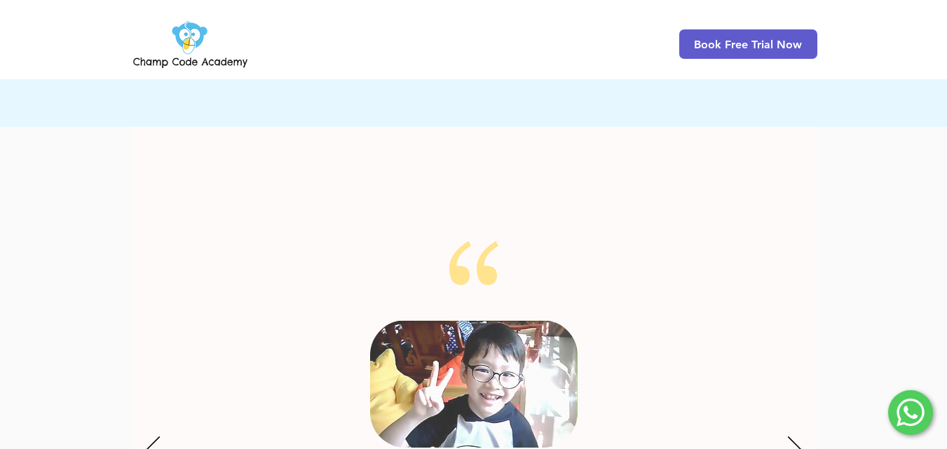
scroll to position [1892, 0]
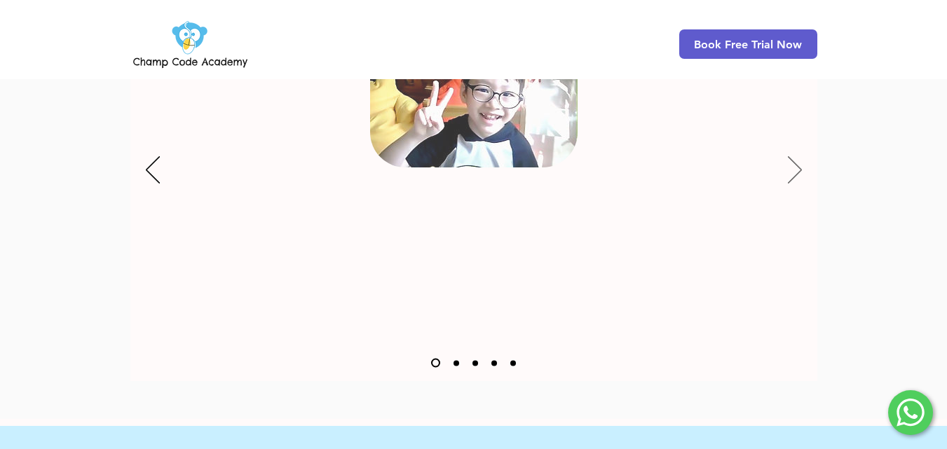
click at [801, 157] on icon "Next" at bounding box center [795, 170] width 14 height 27
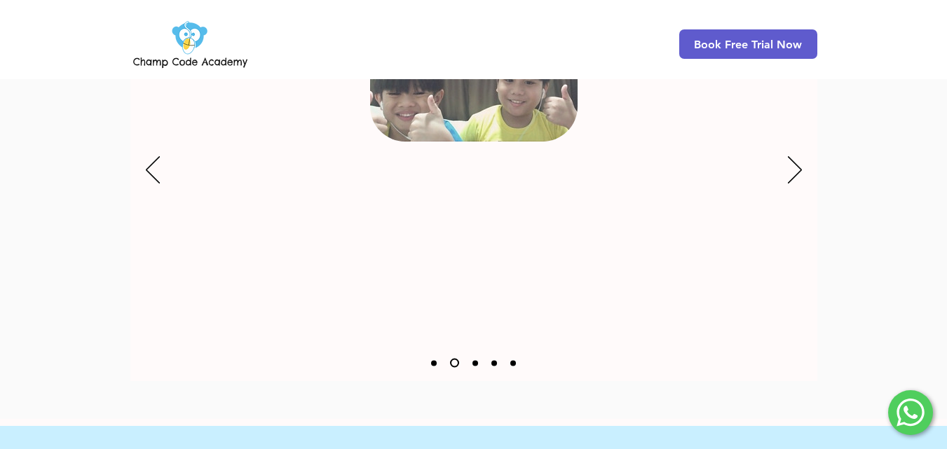
scroll to position [1822, 0]
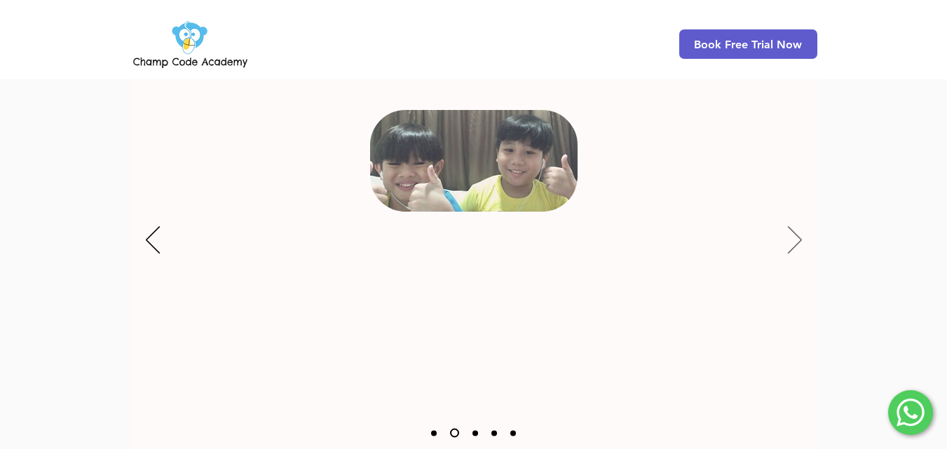
click at [790, 226] on icon "Next" at bounding box center [795, 239] width 14 height 27
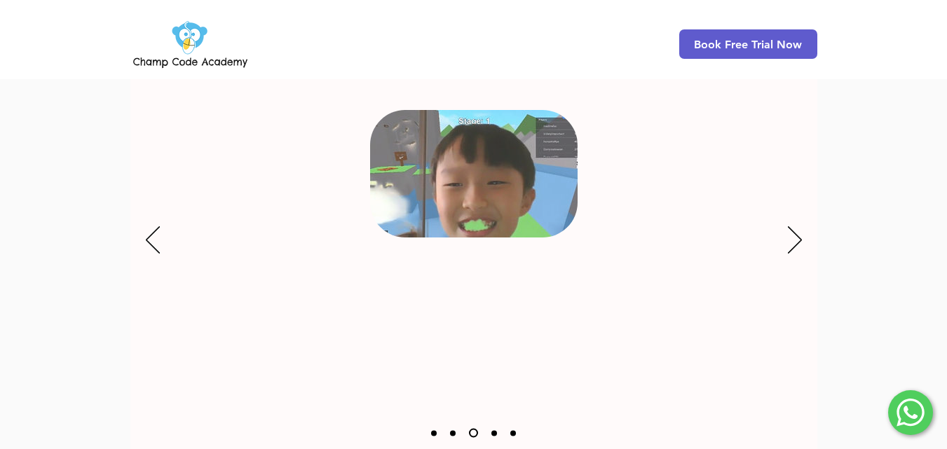
click at [787, 222] on div "Slideshow" at bounding box center [473, 241] width 687 height 420
drag, startPoint x: 786, startPoint y: 221, endPoint x: 804, endPoint y: 221, distance: 17.5
click at [802, 221] on div "Slideshow" at bounding box center [473, 241] width 687 height 420
click at [804, 221] on div "Slideshow" at bounding box center [473, 241] width 687 height 420
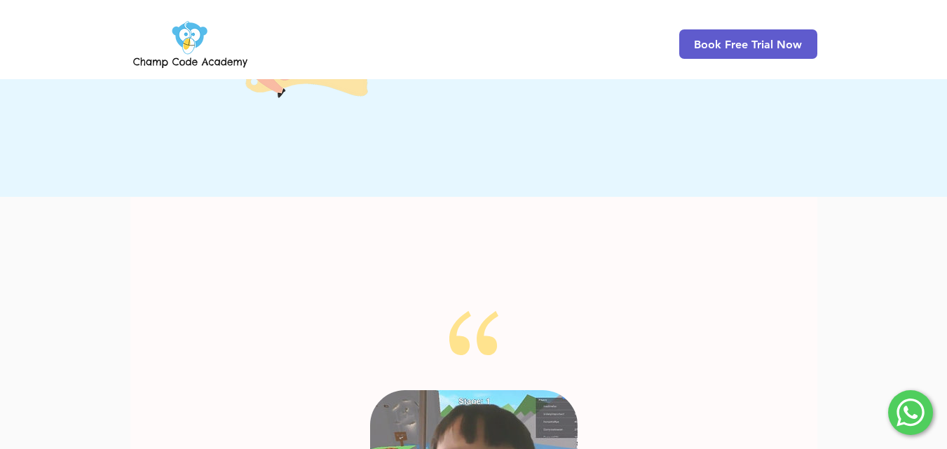
scroll to position [1471, 0]
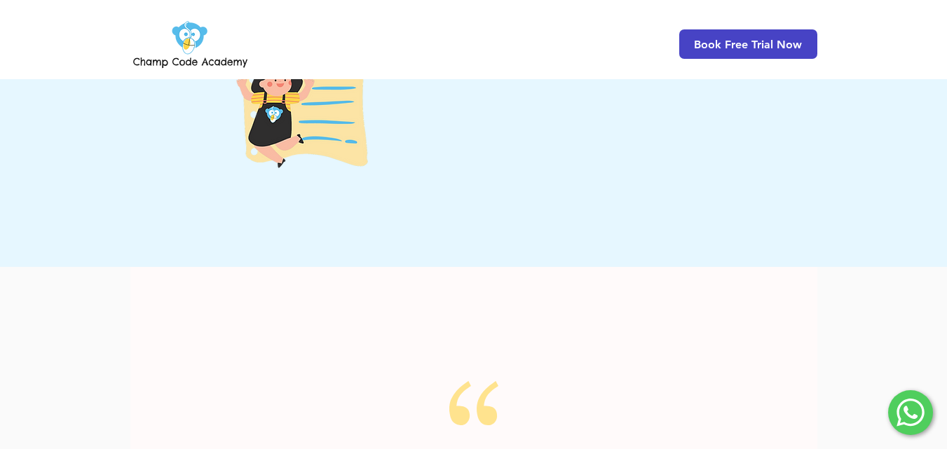
click at [699, 39] on span "Book Free Trial Now" at bounding box center [748, 44] width 108 height 13
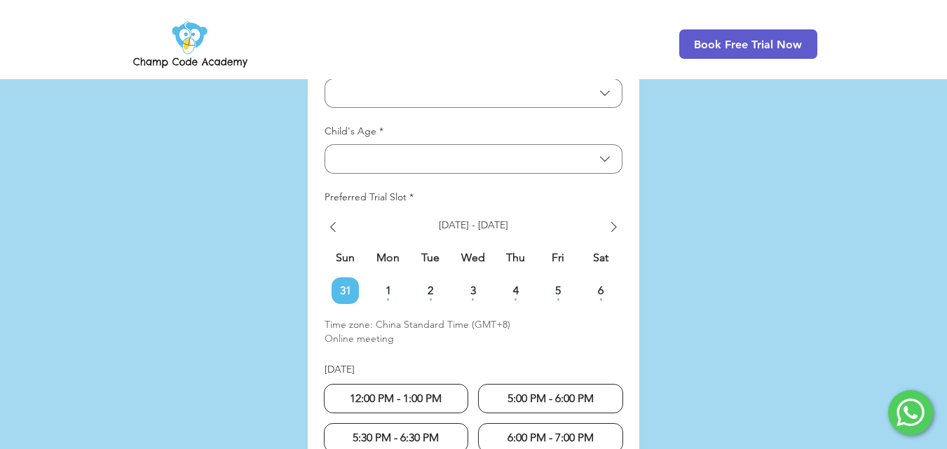
scroll to position [3576, 0]
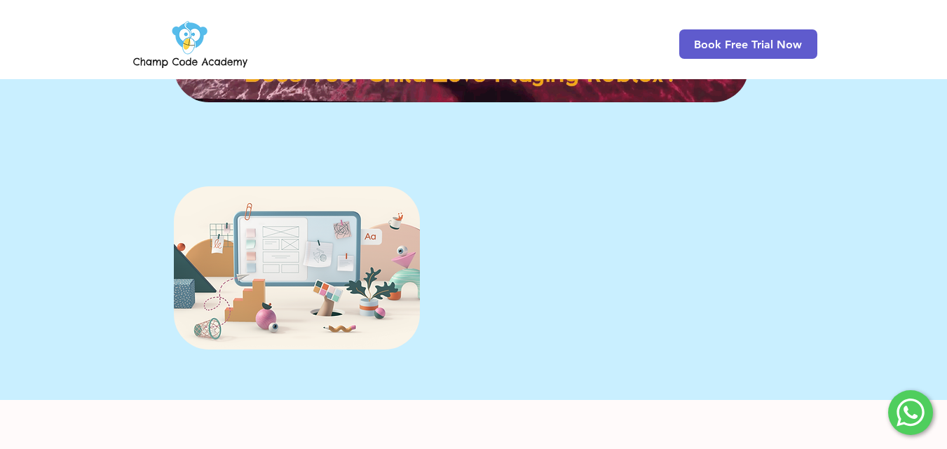
scroll to position [420, 0]
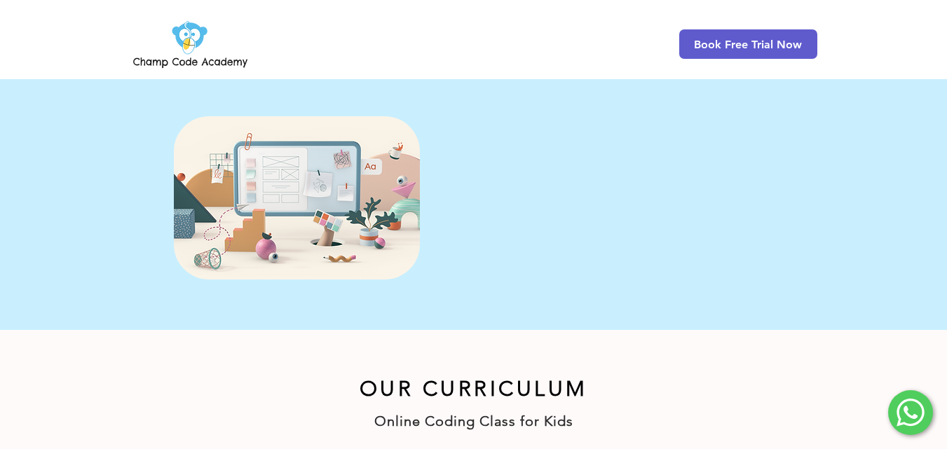
click at [527, 240] on span "Register Now!" at bounding box center [544, 243] width 70 height 15
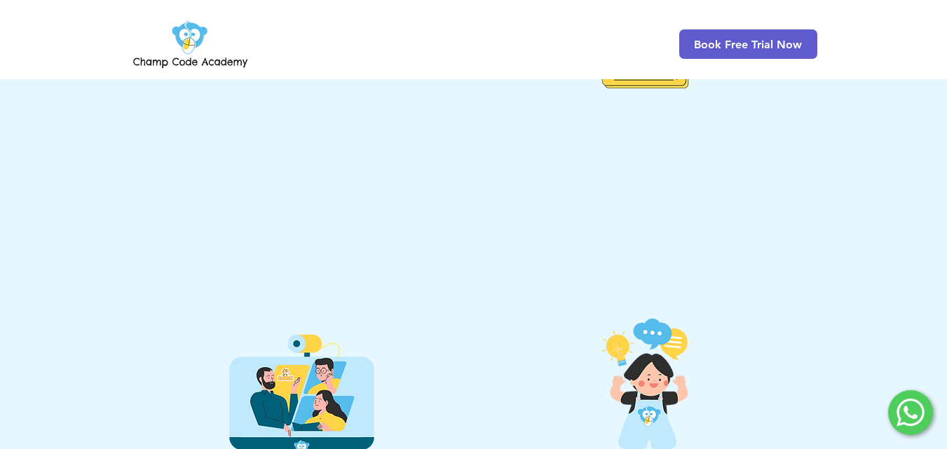
scroll to position [701, 0]
